Goal: Navigation & Orientation: Go to known website

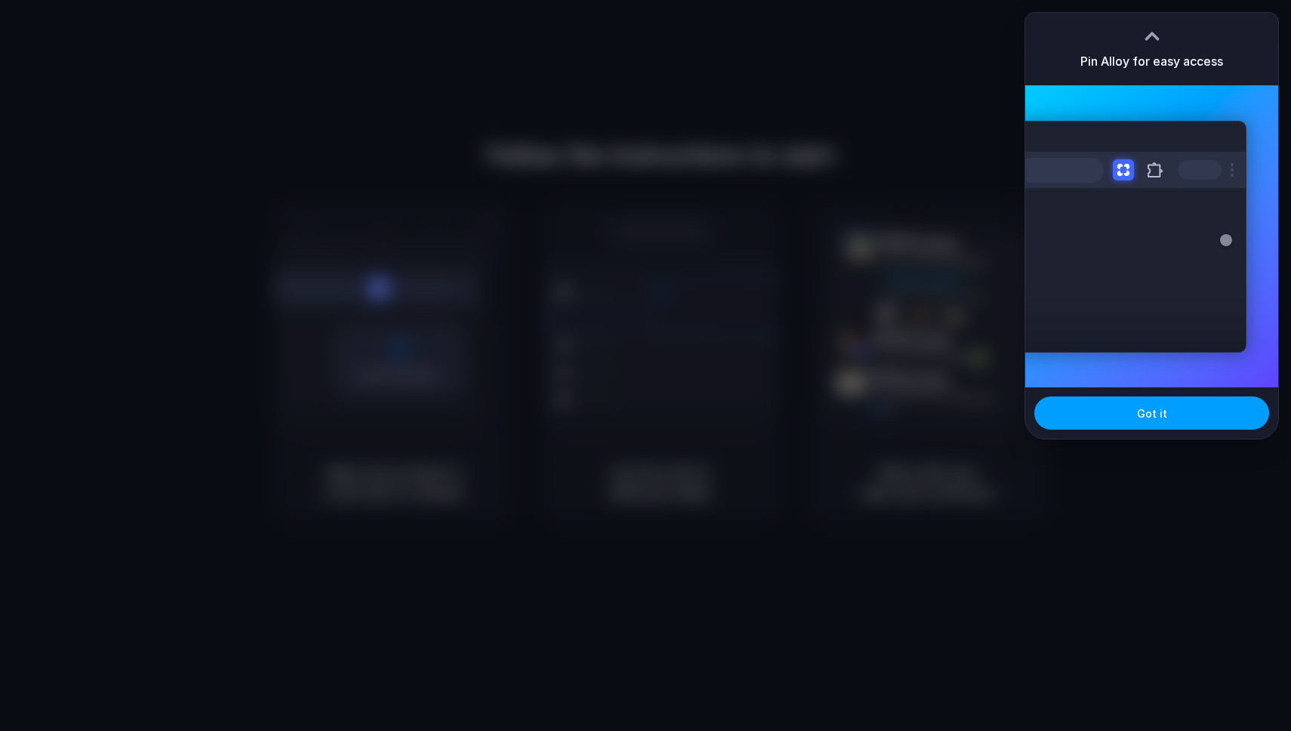
click at [1108, 418] on button "Got it" at bounding box center [1151, 412] width 235 height 33
